Goal: Use online tool/utility: Utilize a website feature to perform a specific function

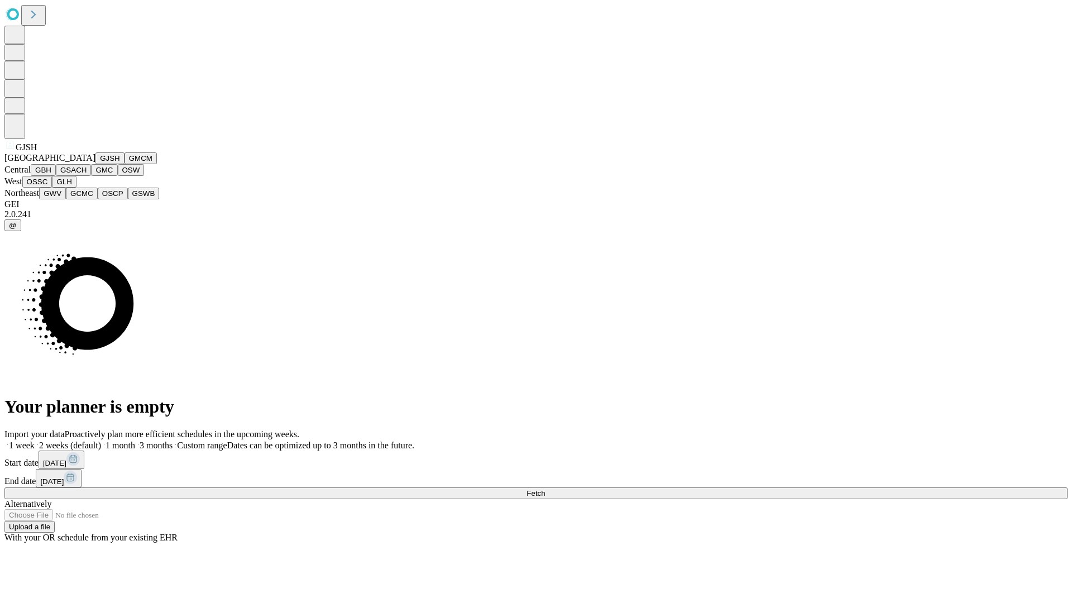
click at [95, 164] on button "GJSH" at bounding box center [109, 158] width 29 height 12
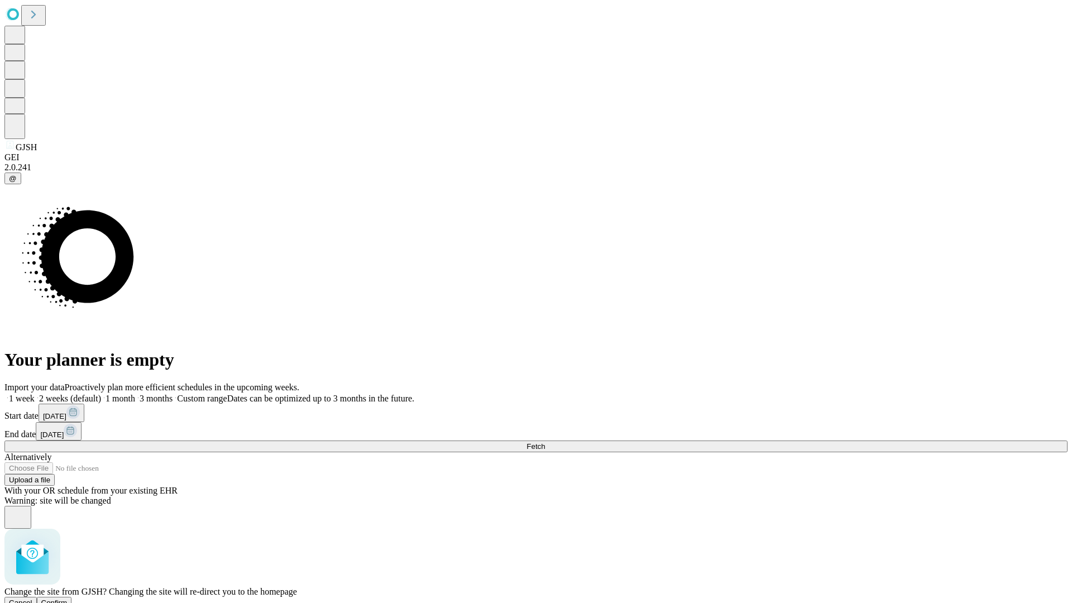
click at [68, 599] on span "Confirm" at bounding box center [54, 603] width 26 height 8
click at [101, 394] on label "2 weeks (default)" at bounding box center [68, 398] width 66 height 9
click at [545, 442] on span "Fetch" at bounding box center [536, 446] width 18 height 8
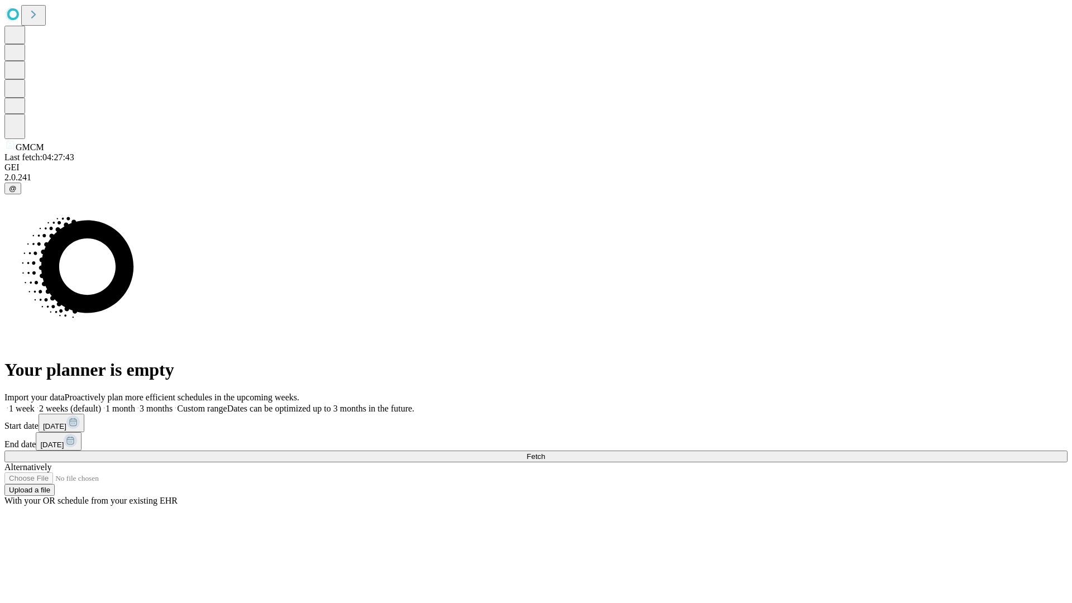
click at [545, 452] on span "Fetch" at bounding box center [536, 456] width 18 height 8
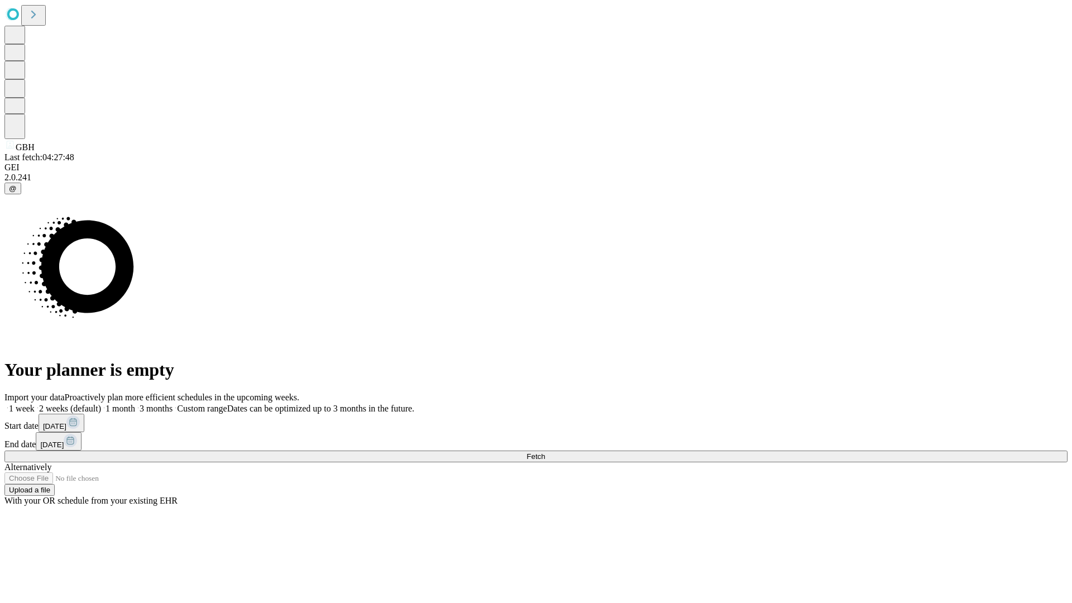
click at [101, 404] on label "2 weeks (default)" at bounding box center [68, 408] width 66 height 9
click at [545, 452] on span "Fetch" at bounding box center [536, 456] width 18 height 8
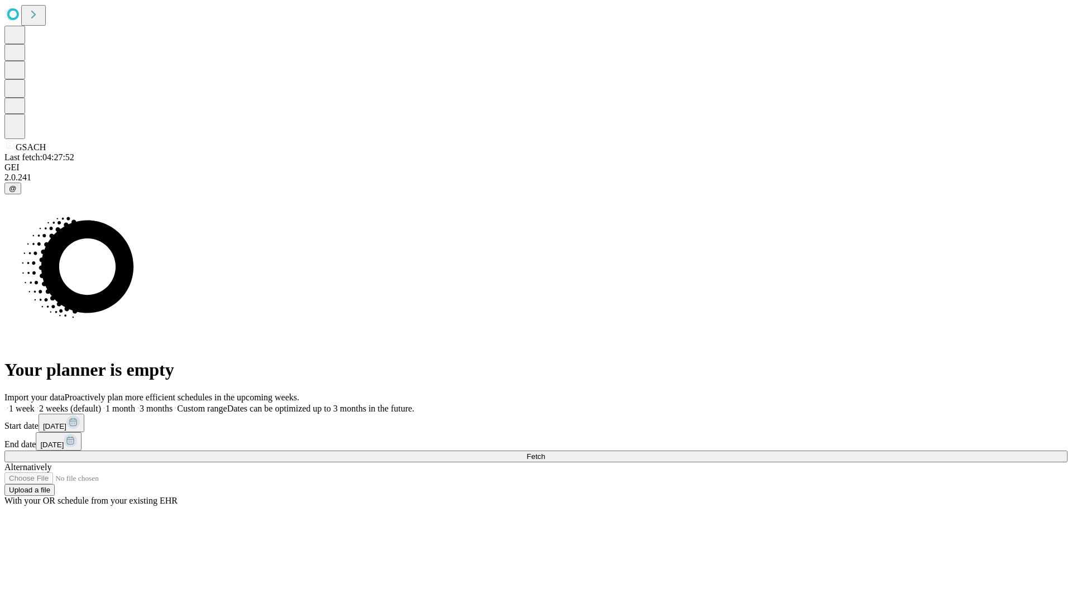
click at [101, 404] on label "2 weeks (default)" at bounding box center [68, 408] width 66 height 9
click at [545, 452] on span "Fetch" at bounding box center [536, 456] width 18 height 8
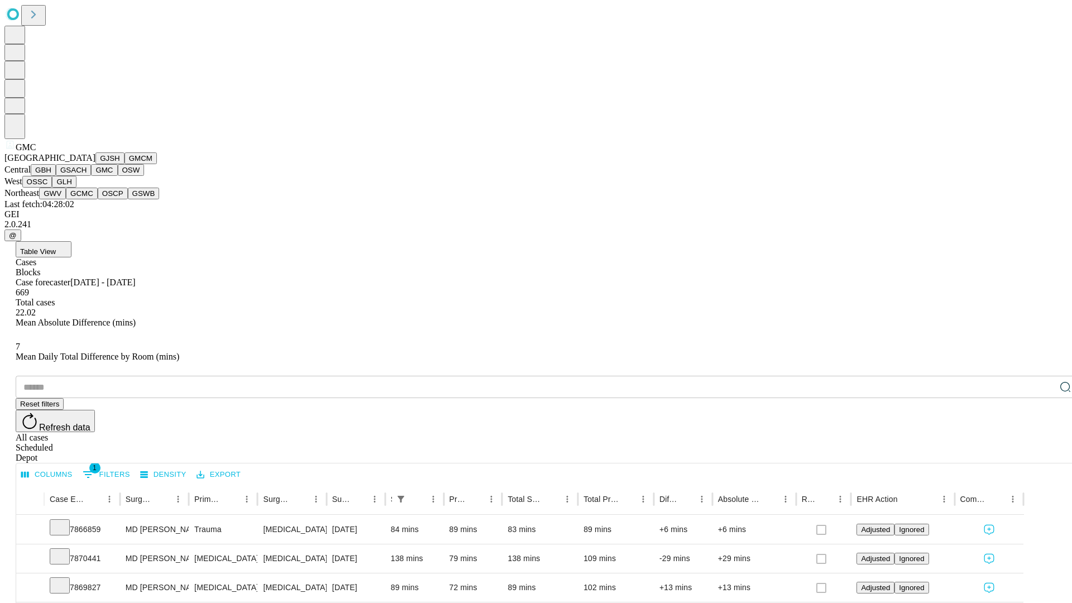
click at [118, 176] on button "OSW" at bounding box center [131, 170] width 27 height 12
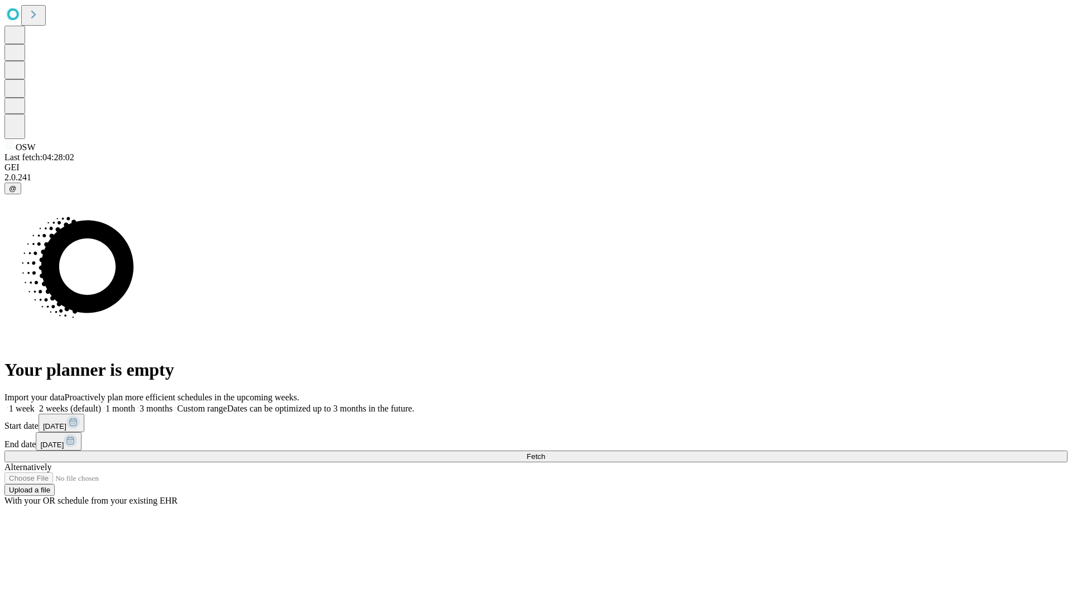
click at [101, 404] on label "2 weeks (default)" at bounding box center [68, 408] width 66 height 9
click at [545, 452] on span "Fetch" at bounding box center [536, 456] width 18 height 8
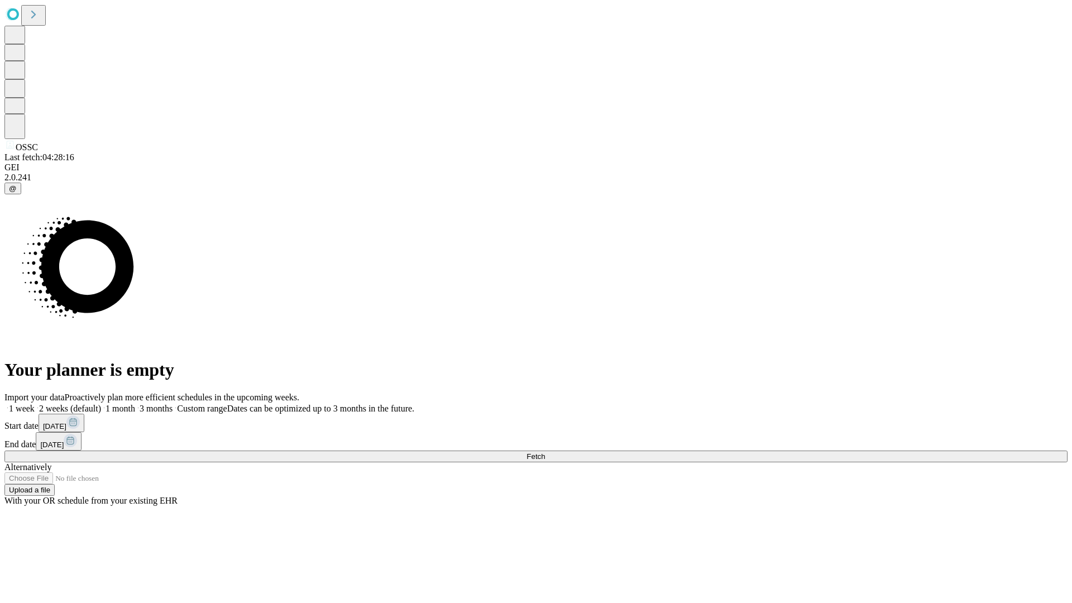
click at [101, 404] on label "2 weeks (default)" at bounding box center [68, 408] width 66 height 9
click at [545, 452] on span "Fetch" at bounding box center [536, 456] width 18 height 8
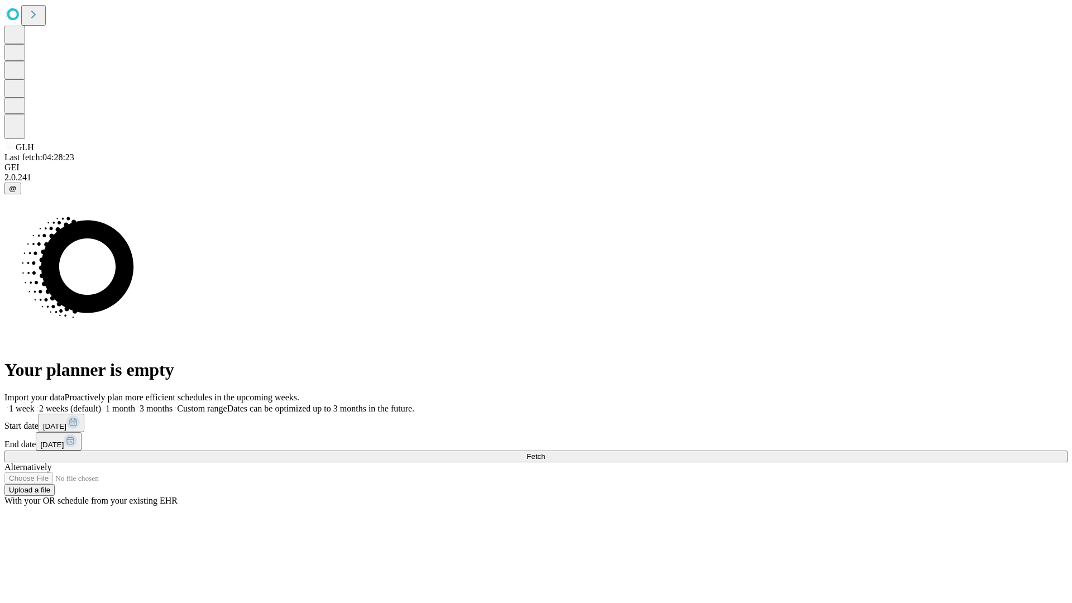
click at [101, 404] on label "2 weeks (default)" at bounding box center [68, 408] width 66 height 9
click at [545, 452] on span "Fetch" at bounding box center [536, 456] width 18 height 8
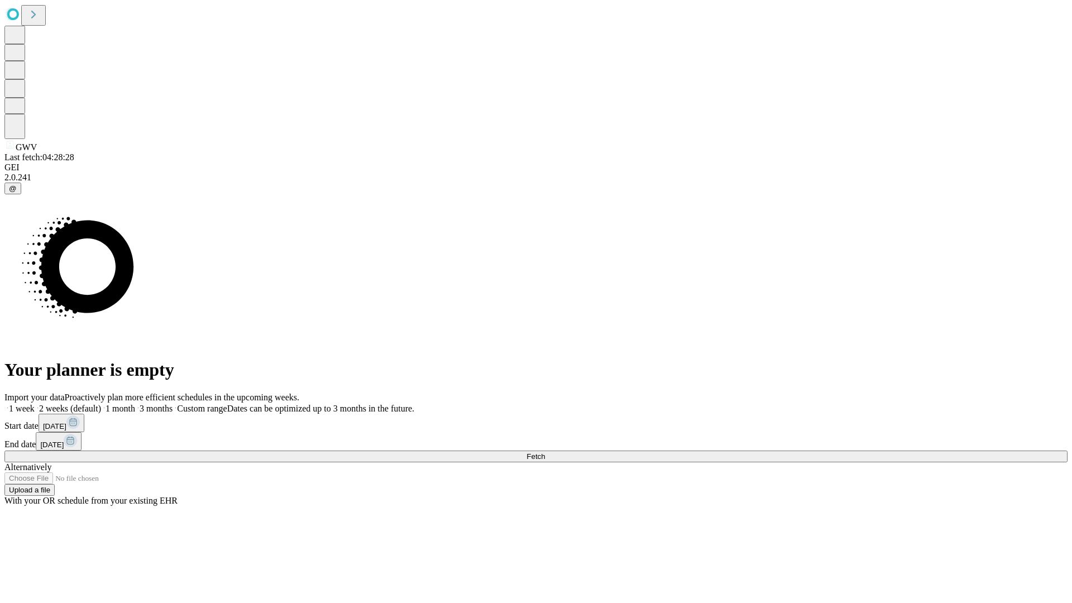
click at [101, 404] on label "2 weeks (default)" at bounding box center [68, 408] width 66 height 9
click at [545, 452] on span "Fetch" at bounding box center [536, 456] width 18 height 8
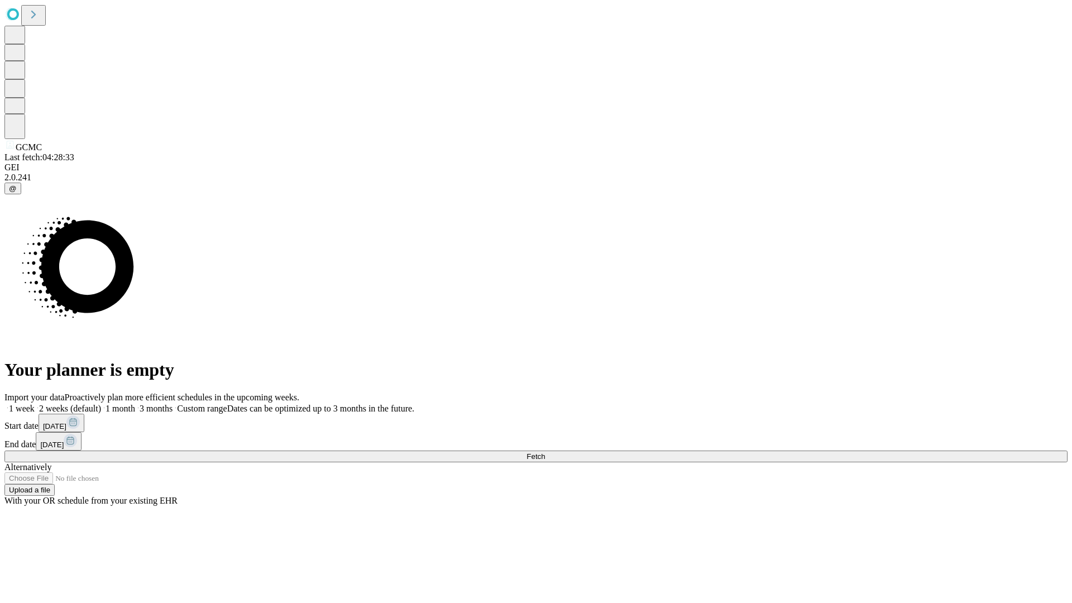
click at [101, 404] on label "2 weeks (default)" at bounding box center [68, 408] width 66 height 9
click at [545, 452] on span "Fetch" at bounding box center [536, 456] width 18 height 8
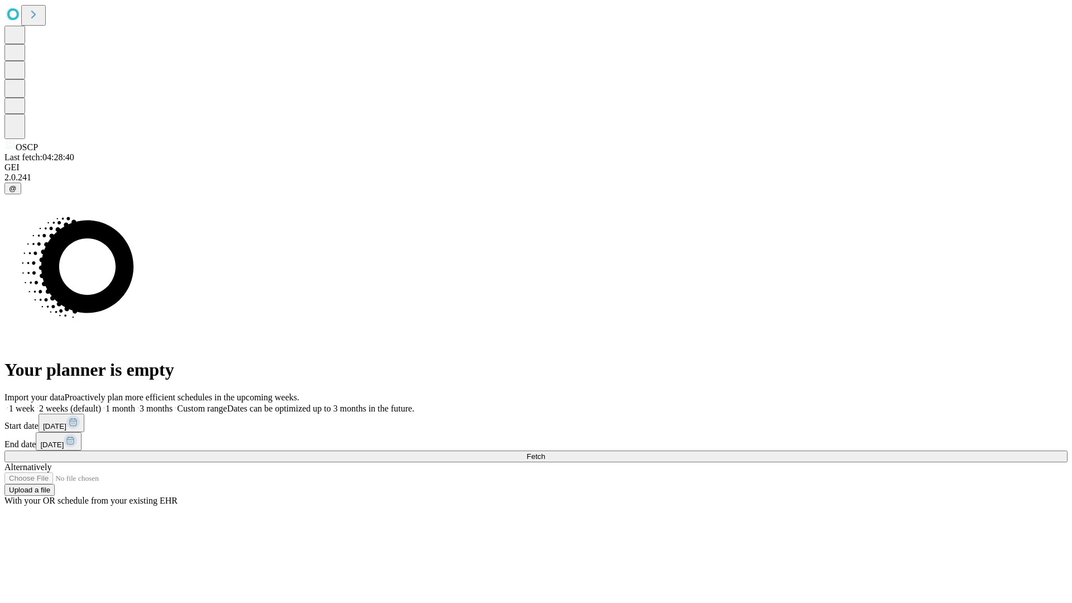
click at [545, 452] on span "Fetch" at bounding box center [536, 456] width 18 height 8
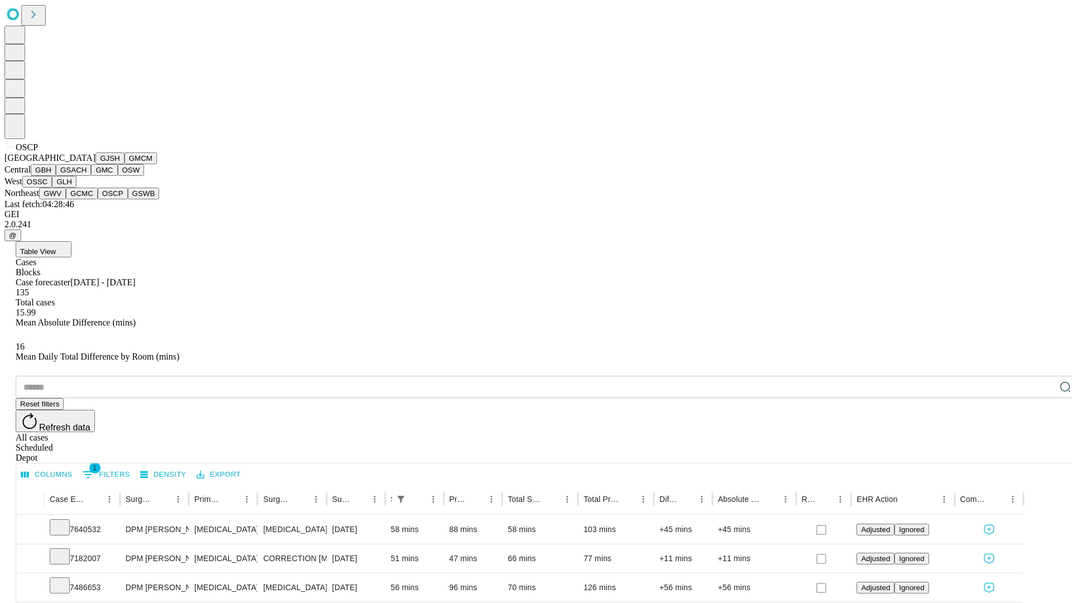
click at [128, 199] on button "GSWB" at bounding box center [144, 194] width 32 height 12
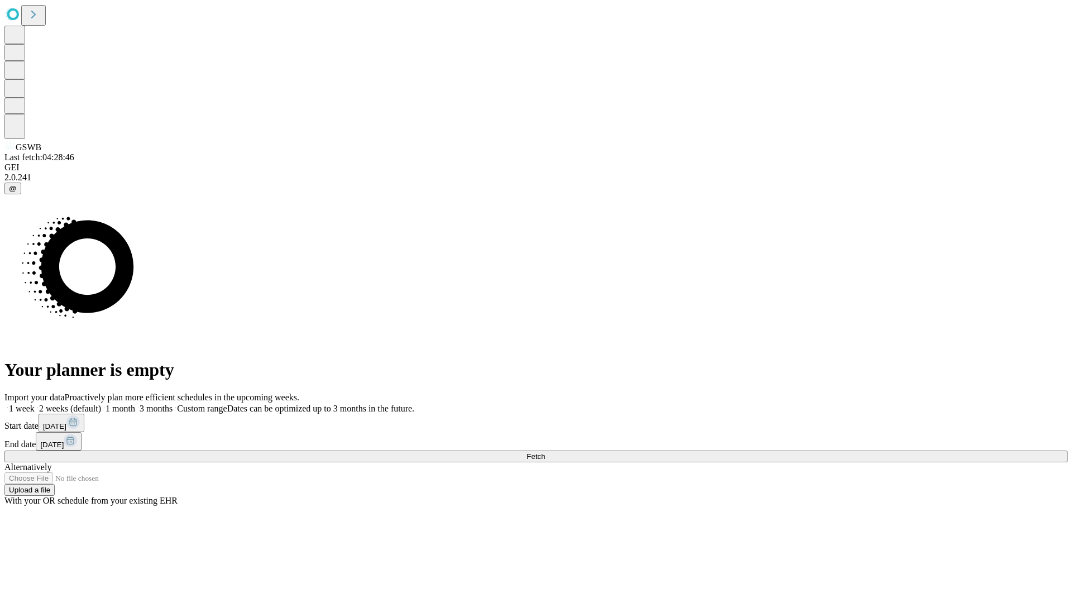
click at [101, 404] on label "2 weeks (default)" at bounding box center [68, 408] width 66 height 9
click at [545, 452] on span "Fetch" at bounding box center [536, 456] width 18 height 8
